Goal: Information Seeking & Learning: Learn about a topic

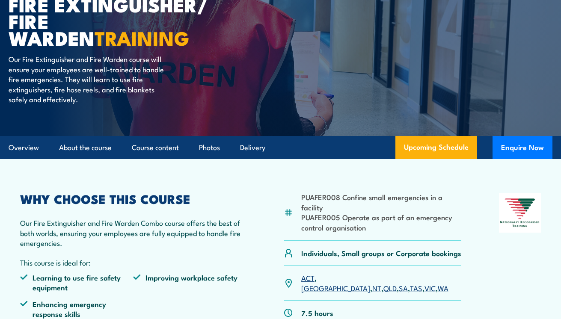
scroll to position [131, 0]
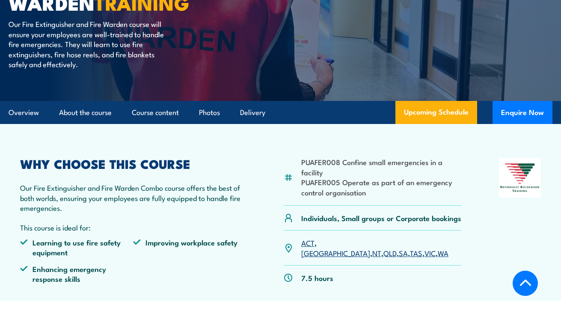
click at [424, 248] on link "VIC" at bounding box center [429, 253] width 11 height 10
drag, startPoint x: 302, startPoint y: 161, endPoint x: 327, endPoint y: 169, distance: 26.0
click at [327, 169] on li "PUAFER008 Confine small emergencies in a facility" at bounding box center [381, 167] width 160 height 20
copy li "PUAFER008 Confine small emergencies in a facility"
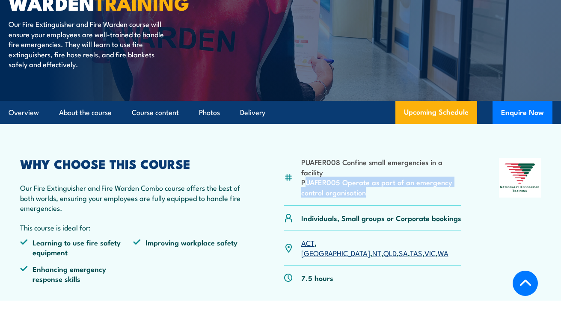
drag, startPoint x: 303, startPoint y: 181, endPoint x: 361, endPoint y: 187, distance: 58.1
click at [372, 190] on li "PUAFER005 Operate as part of an emergency control organisation" at bounding box center [381, 187] width 160 height 20
click at [314, 186] on li "PUAFER005 Operate as part of an emergency control organisation" at bounding box center [381, 187] width 160 height 20
drag, startPoint x: 301, startPoint y: 181, endPoint x: 369, endPoint y: 189, distance: 68.5
click at [369, 189] on li "PUAFER005 Operate as part of an emergency control organisation" at bounding box center [381, 187] width 160 height 20
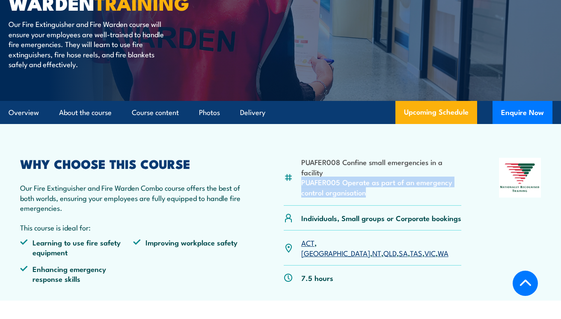
copy li "PUAFER005 Operate as part of an emergency control organisation"
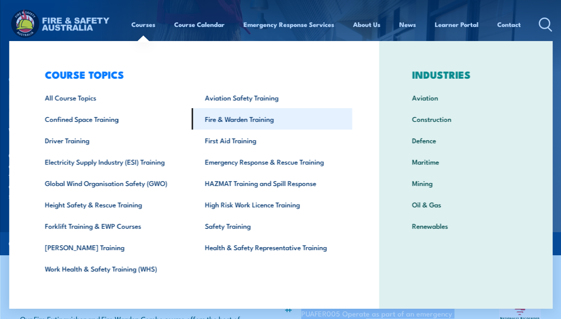
click at [225, 123] on link "Fire & Warden Training" at bounding box center [272, 118] width 160 height 21
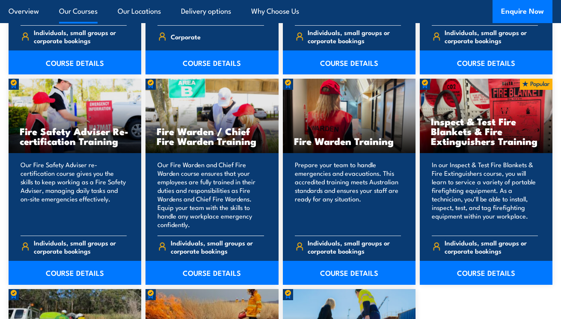
scroll to position [1021, 0]
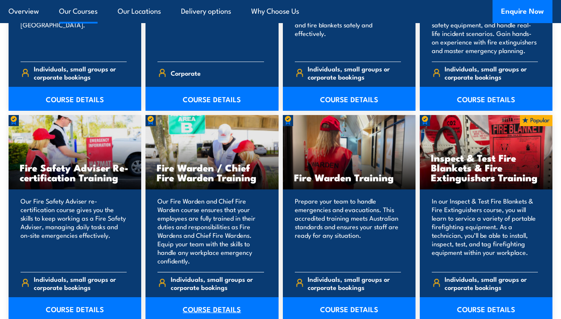
click at [212, 307] on link "COURSE DETAILS" at bounding box center [211, 309] width 133 height 24
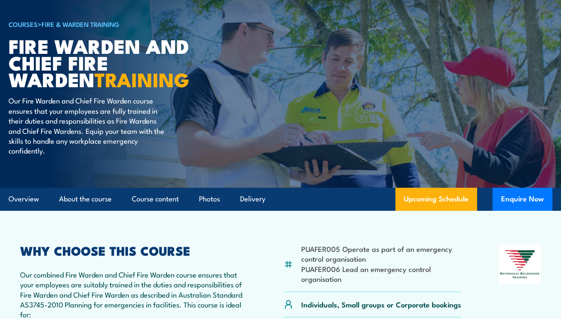
scroll to position [56, 0]
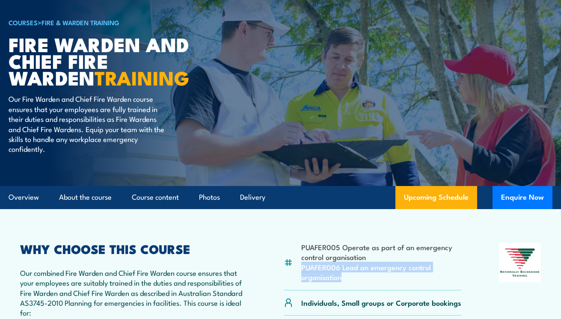
drag, startPoint x: 301, startPoint y: 266, endPoint x: 346, endPoint y: 278, distance: 46.5
click at [346, 278] on li "PUAFER006 Lead an emergency control organisation" at bounding box center [381, 272] width 160 height 20
copy li "PUAFER006 Lead an emergency control organisation"
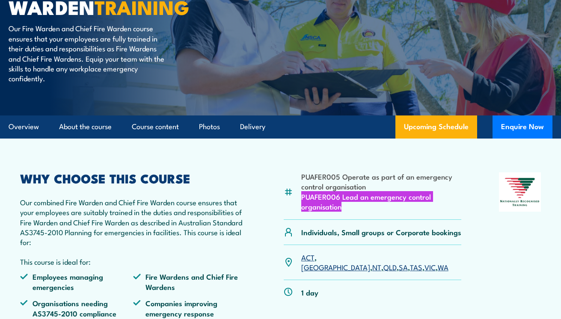
scroll to position [0, 0]
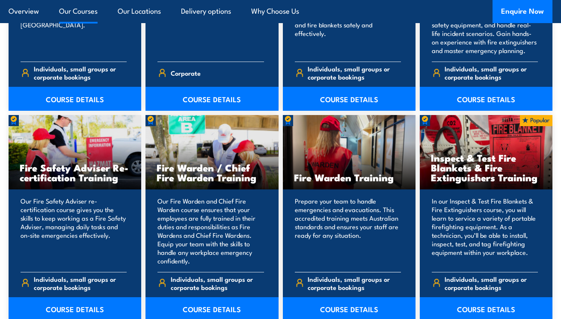
click at [333, 172] on h3 "Fire Warden Training" at bounding box center [349, 177] width 110 height 10
click at [342, 297] on link "COURSE DETAILS" at bounding box center [349, 309] width 133 height 24
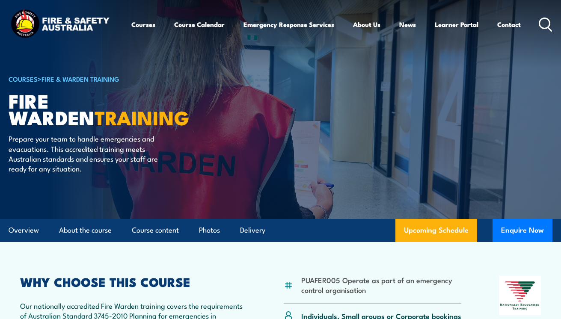
scroll to position [13, 0]
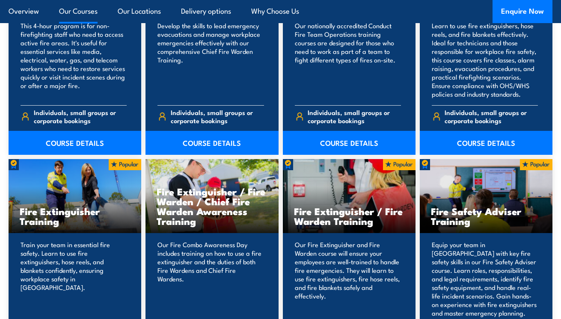
scroll to position [617, 0]
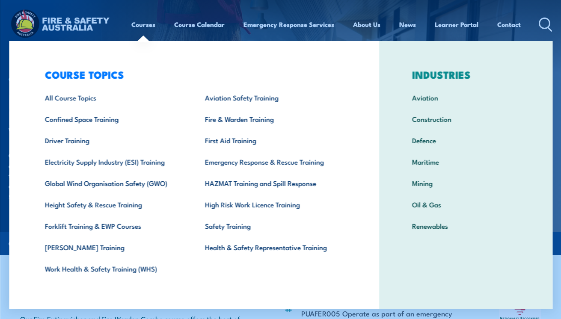
click at [141, 25] on link "Courses" at bounding box center [143, 24] width 24 height 21
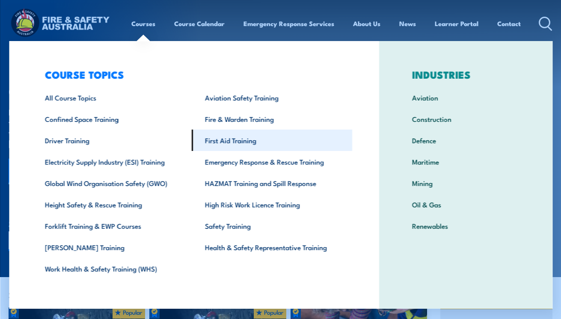
click at [234, 142] on link "First Aid Training" at bounding box center [272, 140] width 160 height 21
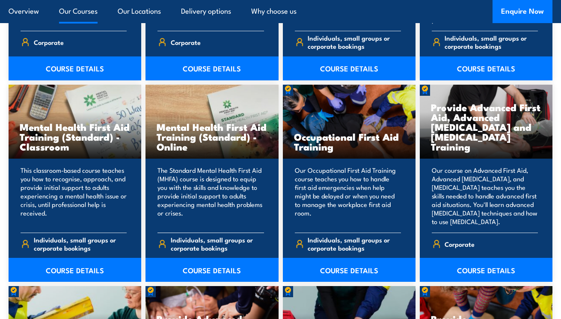
scroll to position [826, 0]
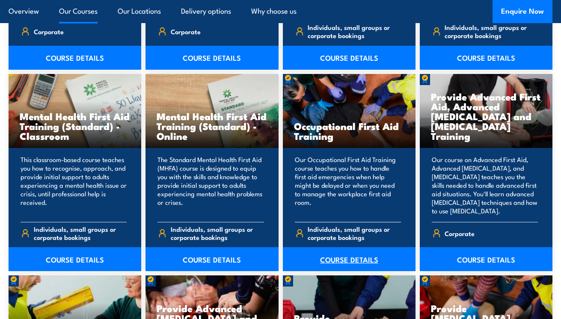
click at [350, 258] on link "COURSE DETAILS" at bounding box center [349, 259] width 133 height 24
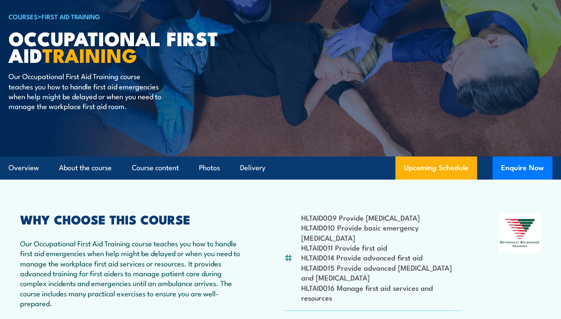
scroll to position [128, 0]
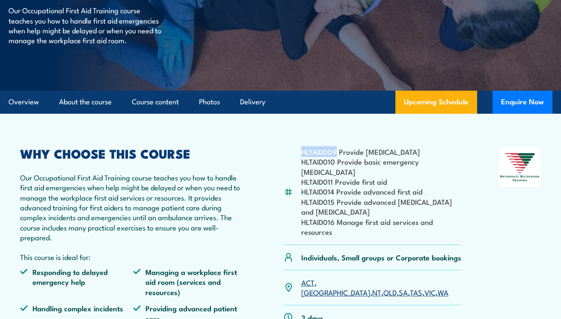
drag, startPoint x: 303, startPoint y: 151, endPoint x: 335, endPoint y: 149, distance: 32.1
click at [335, 149] on li "HLTAID009 Provide [MEDICAL_DATA]" at bounding box center [381, 152] width 160 height 10
copy li "HLTAID009"
